Goal: Navigation & Orientation: Find specific page/section

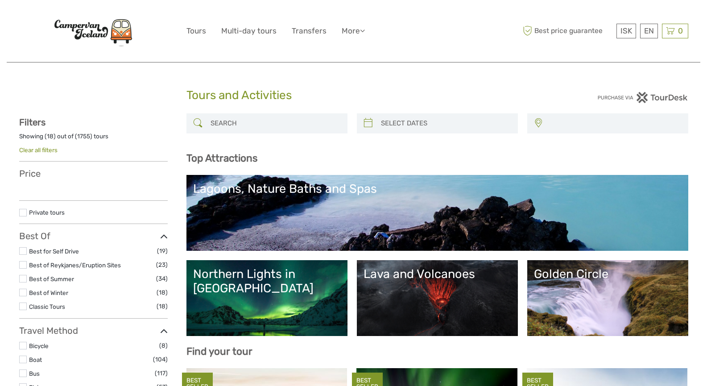
select select
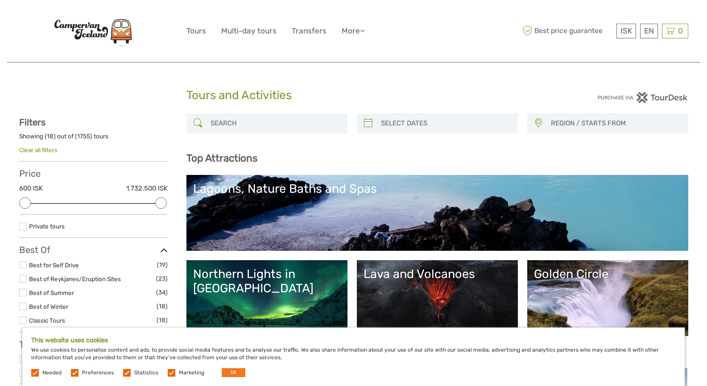
click at [69, 22] on img at bounding box center [93, 30] width 98 height 37
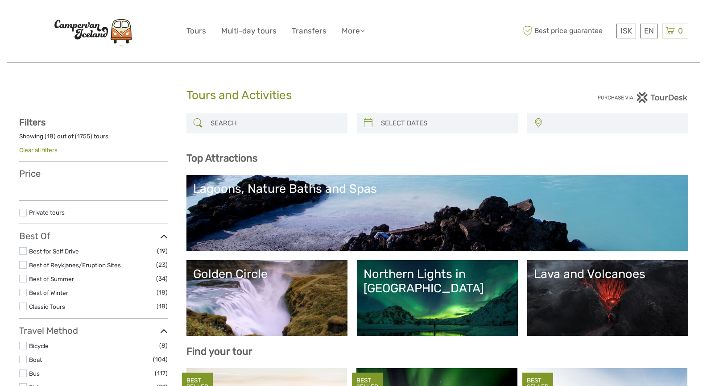
select select
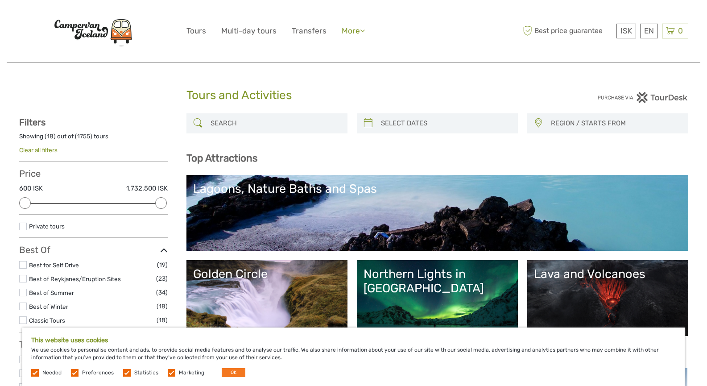
click at [346, 33] on link "More" at bounding box center [353, 31] width 23 height 13
click at [314, 33] on link "Transfers" at bounding box center [309, 31] width 35 height 13
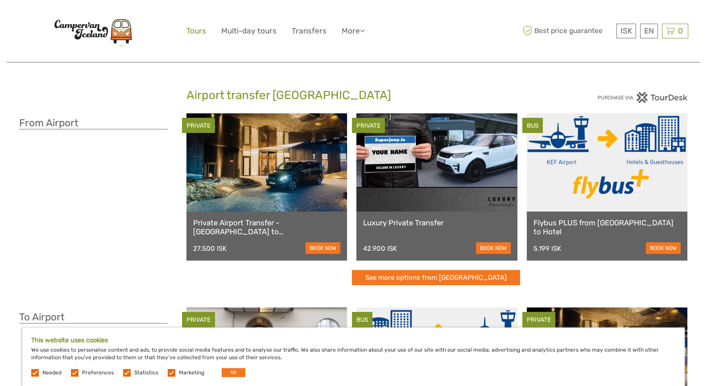
click at [193, 31] on link "Tours" at bounding box center [196, 31] width 20 height 13
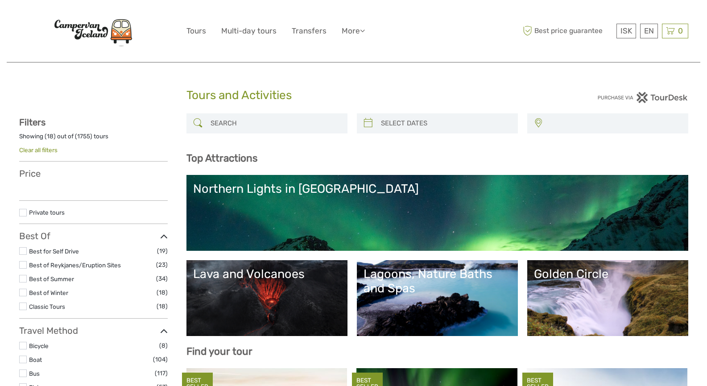
select select
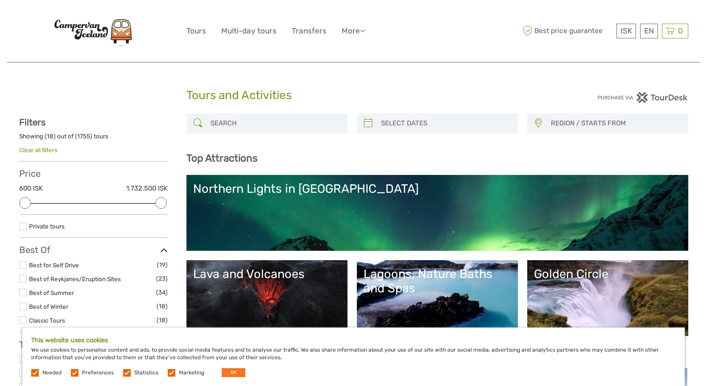
click at [127, 34] on img at bounding box center [93, 30] width 98 height 37
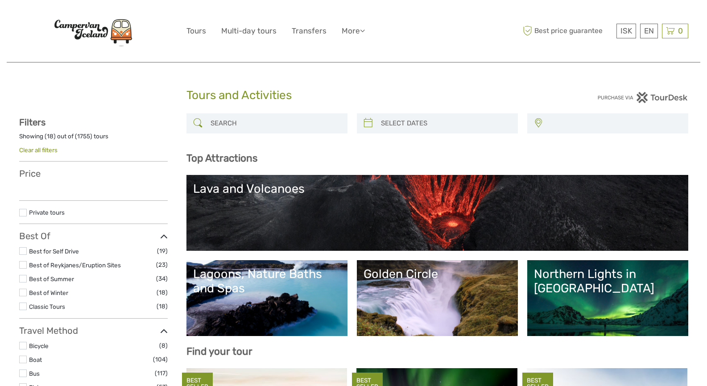
select select
